Goal: Navigation & Orientation: Find specific page/section

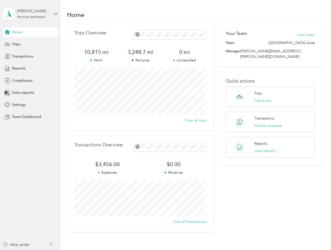
click at [165, 125] on div "Trips Overview 10,815 mi Work 3,248.7 mi Personal 0 mi Unclassified View all tr…" at bounding box center [140, 77] width 147 height 108
click at [30, 14] on div "[PERSON_NAME]" at bounding box center [33, 10] width 33 height 5
click at [30, 32] on div "You’re signed in as [PERSON_NAME][EMAIL_ADDRESS][PERSON_NAME][DOMAIN_NAME] Team…" at bounding box center [87, 45] width 169 height 53
click at [7, 32] on div "You’re signed in as [PERSON_NAME][EMAIL_ADDRESS][PERSON_NAME][DOMAIN_NAME] Team…" at bounding box center [87, 45] width 169 height 53
click at [30, 44] on div "Trips" at bounding box center [30, 44] width 55 height 9
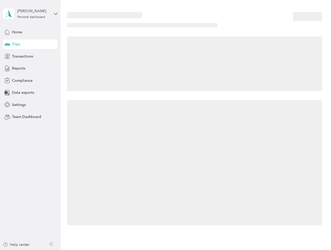
click at [7, 44] on icon at bounding box center [7, 44] width 5 height 3
click at [30, 56] on span "Transactions" at bounding box center [22, 56] width 21 height 5
